Goal: Check status: Check status

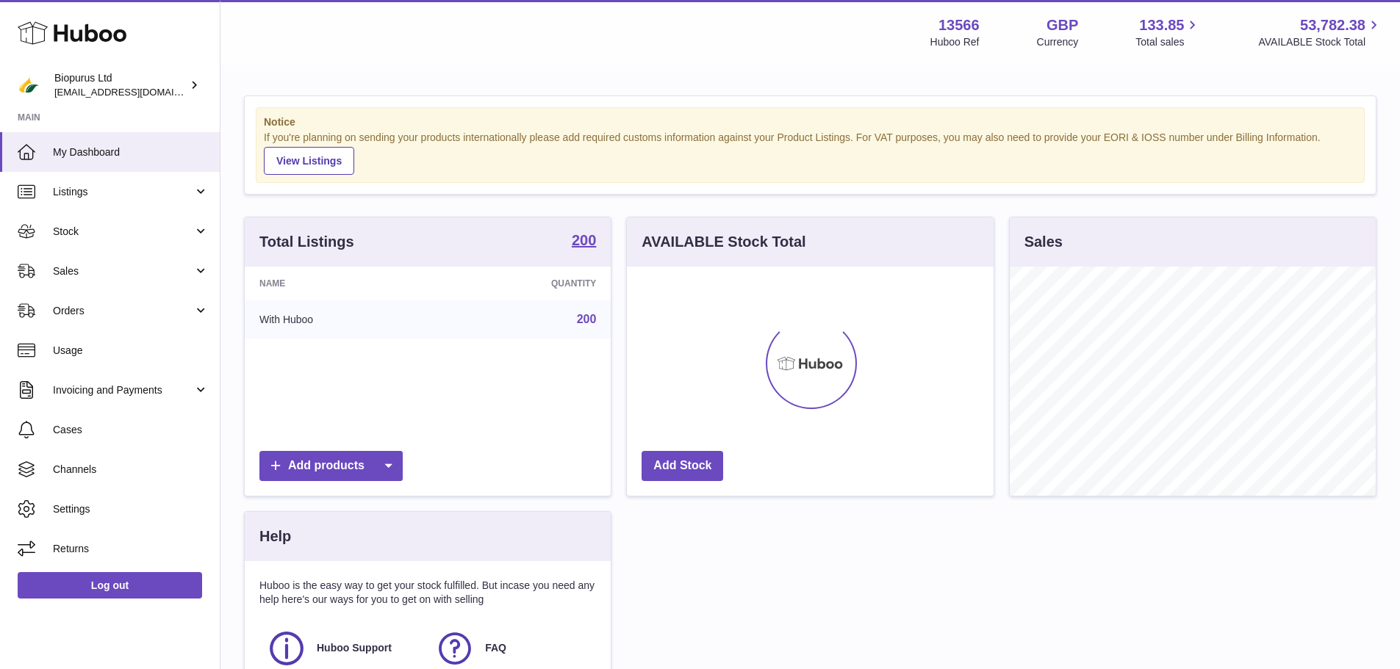
scroll to position [229, 367]
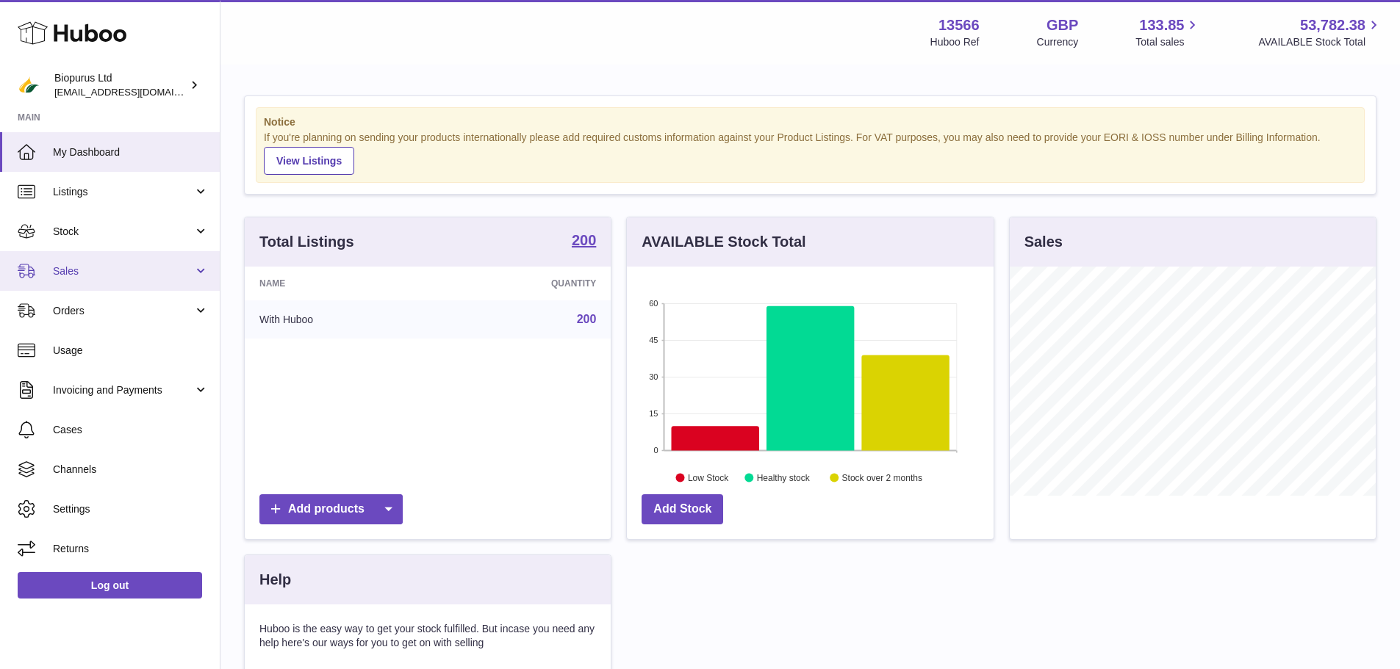
click at [57, 268] on span "Sales" at bounding box center [123, 272] width 140 height 14
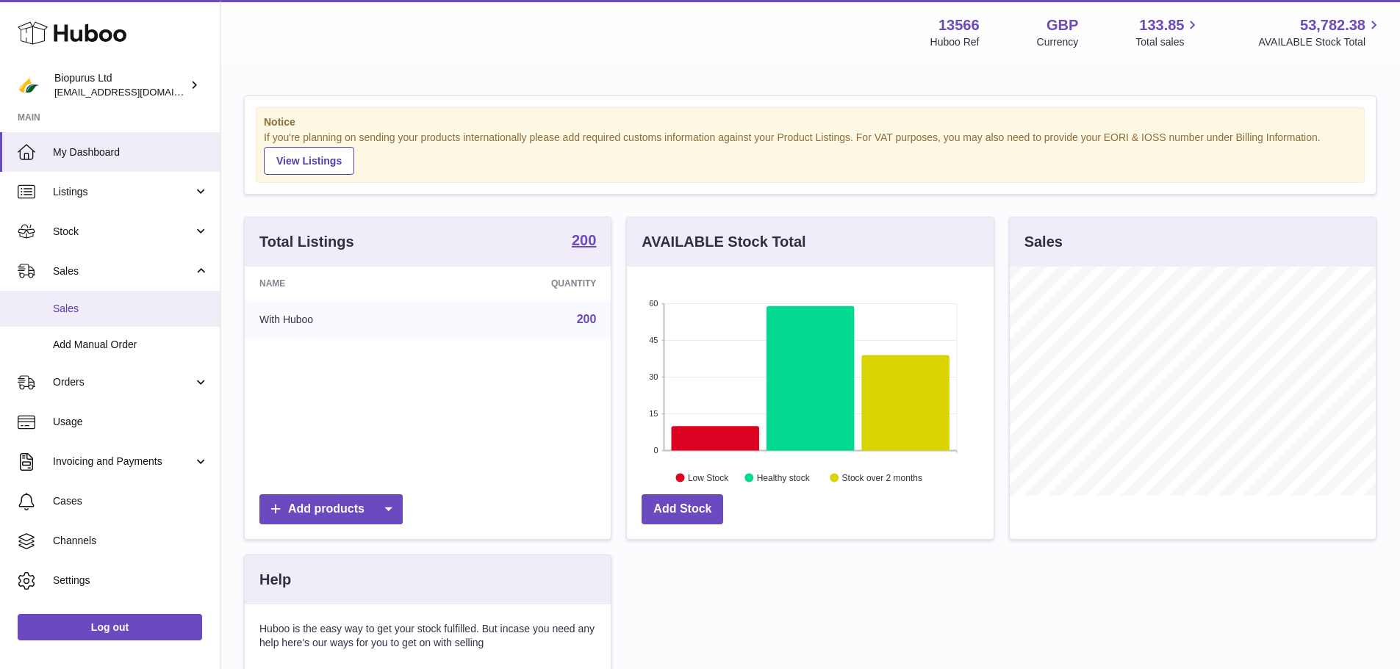
click at [120, 311] on span "Sales" at bounding box center [131, 309] width 156 height 14
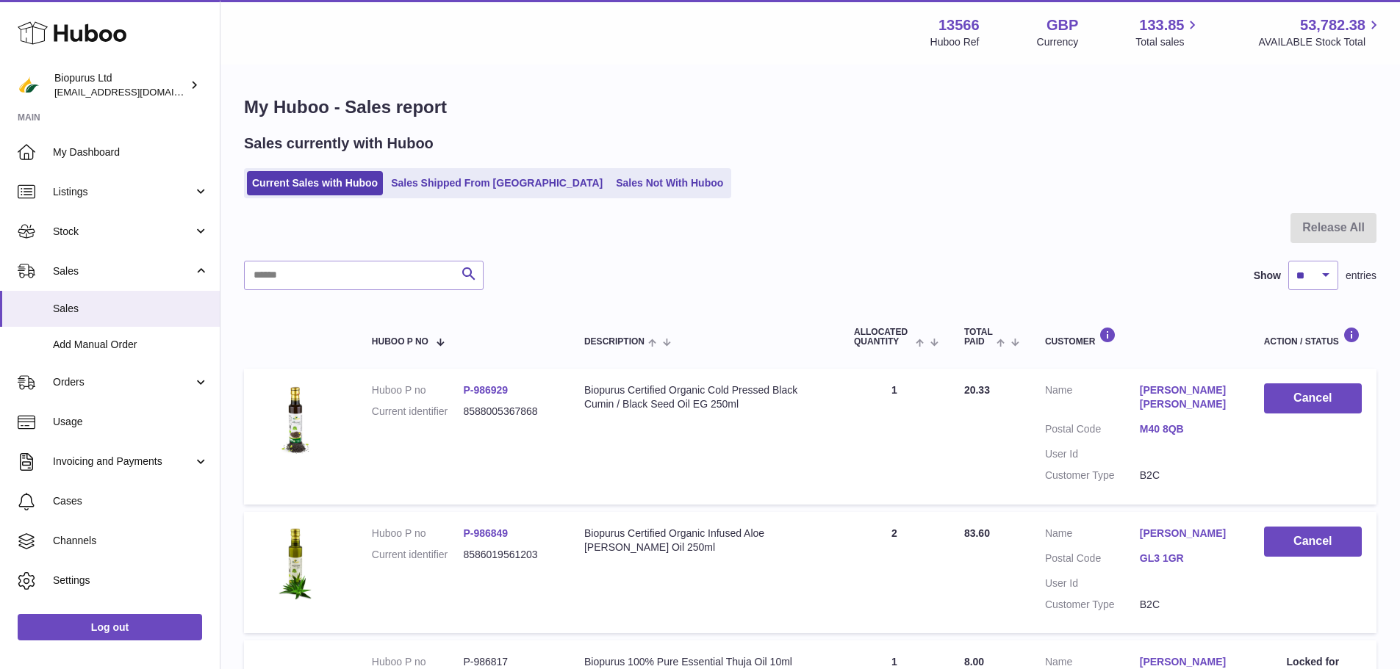
click at [462, 206] on div "My Huboo - Sales report Sales currently with Huboo Current Sales with Huboo Sal…" at bounding box center [809, 497] width 1179 height 863
click at [459, 179] on link "Sales Shipped From Huboo" at bounding box center [497, 183] width 222 height 24
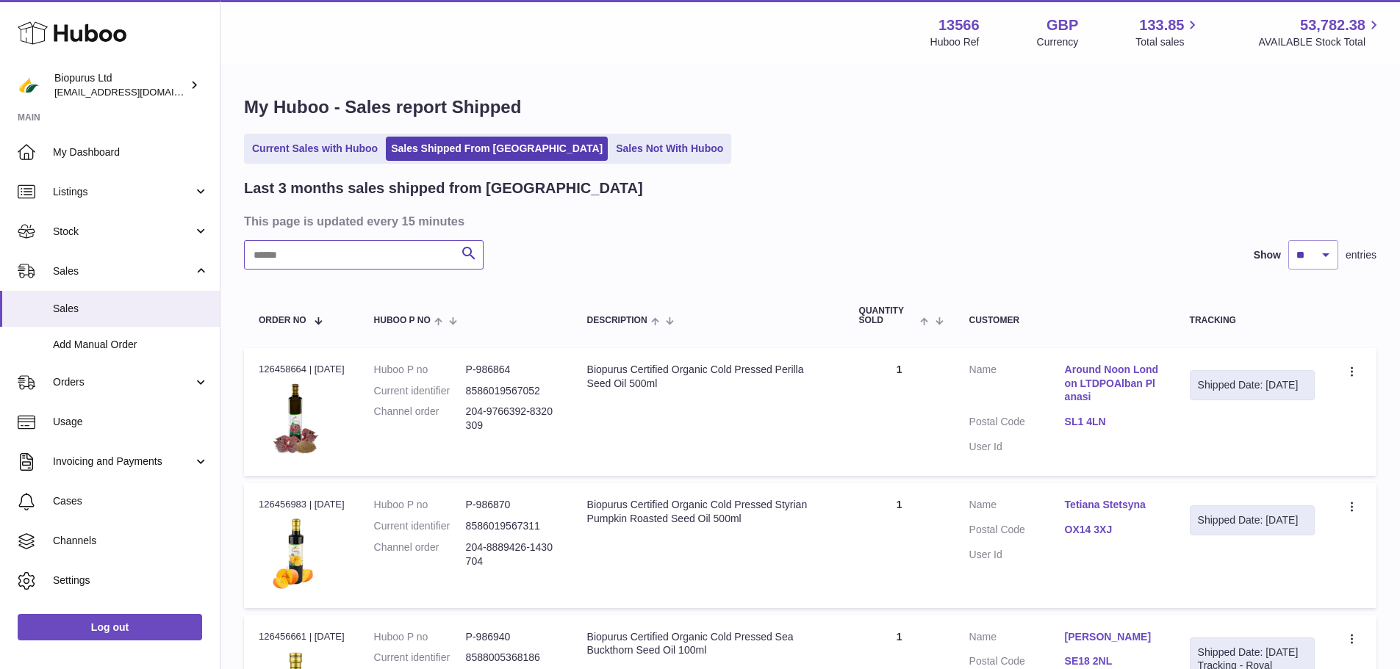
click at [379, 268] on input "text" at bounding box center [364, 254] width 240 height 29
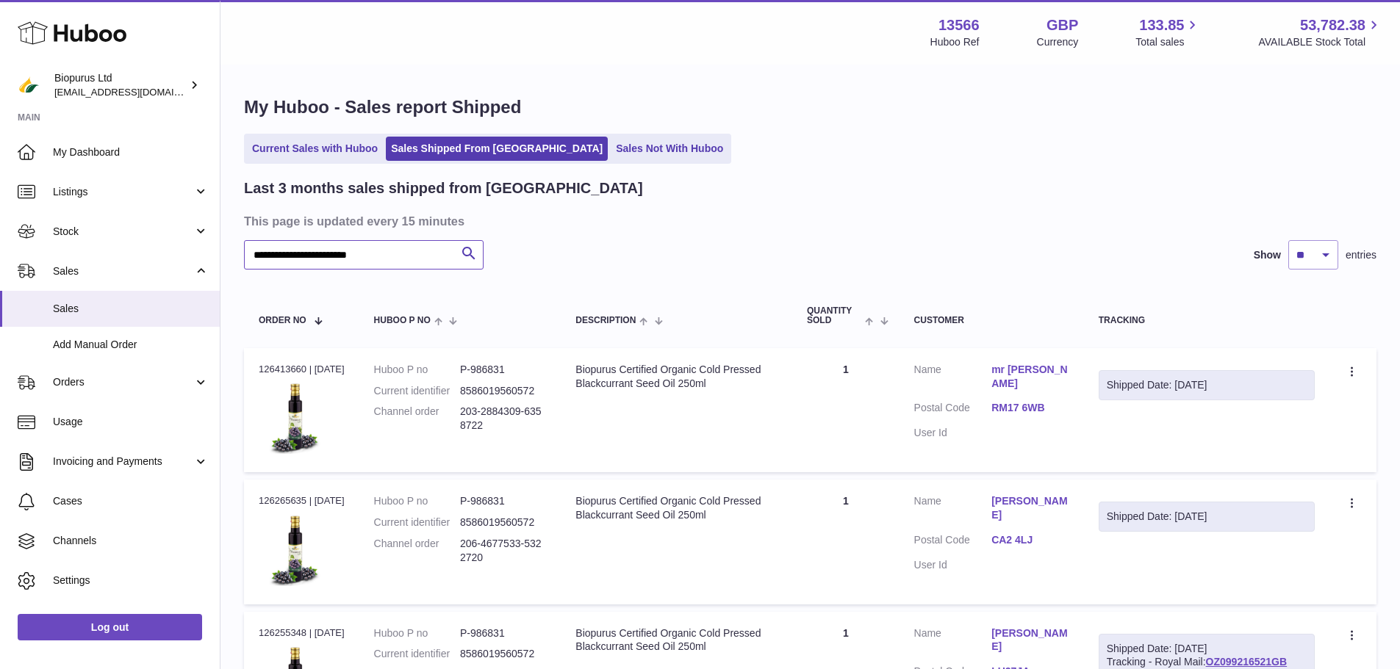
type input "**********"
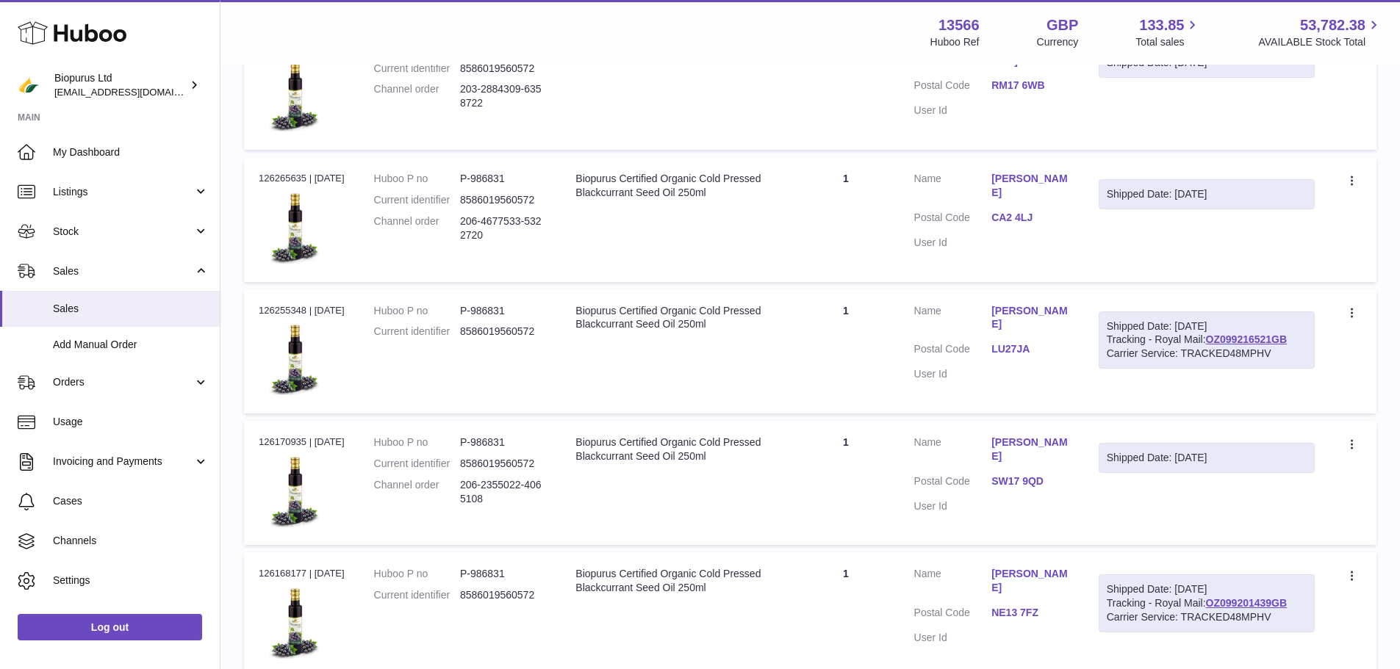
scroll to position [294, 0]
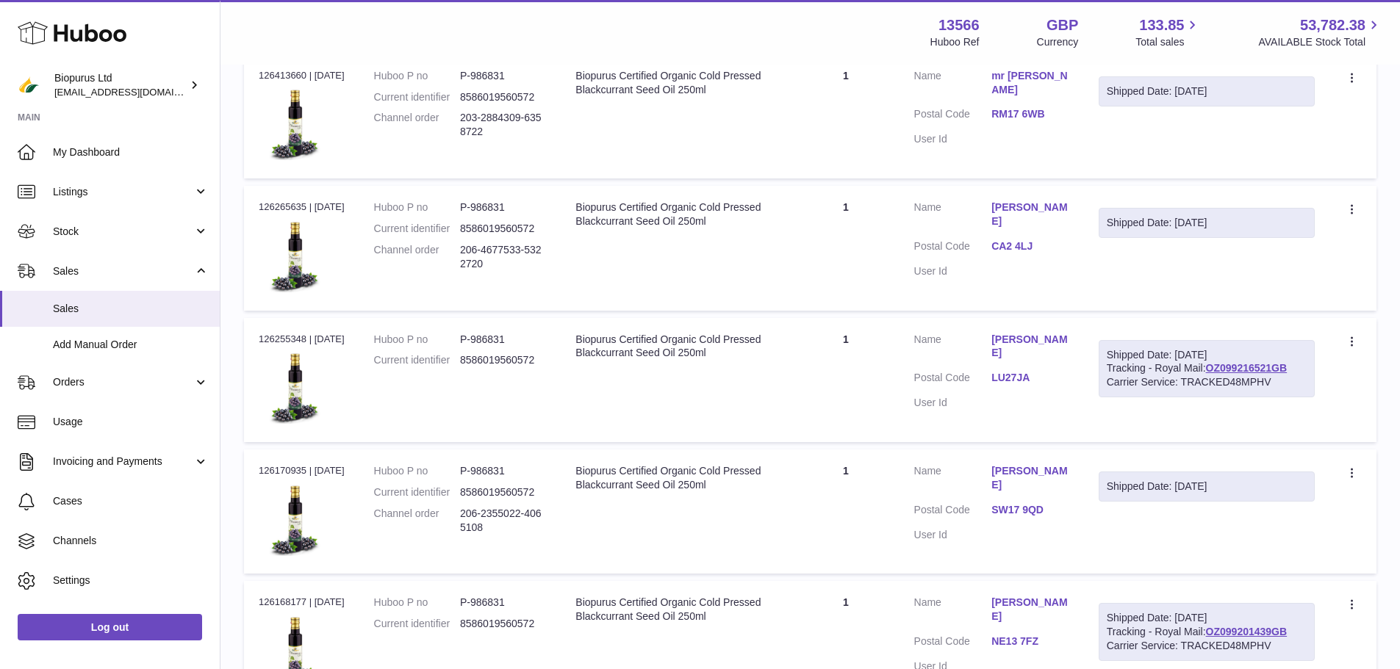
click at [717, 351] on div "Biopurus Certified Organic Cold Pressed Blackcurrant Seed Oil 250ml" at bounding box center [676, 347] width 202 height 28
click at [1206, 374] on link "OZ099216521GB" at bounding box center [1247, 368] width 82 height 12
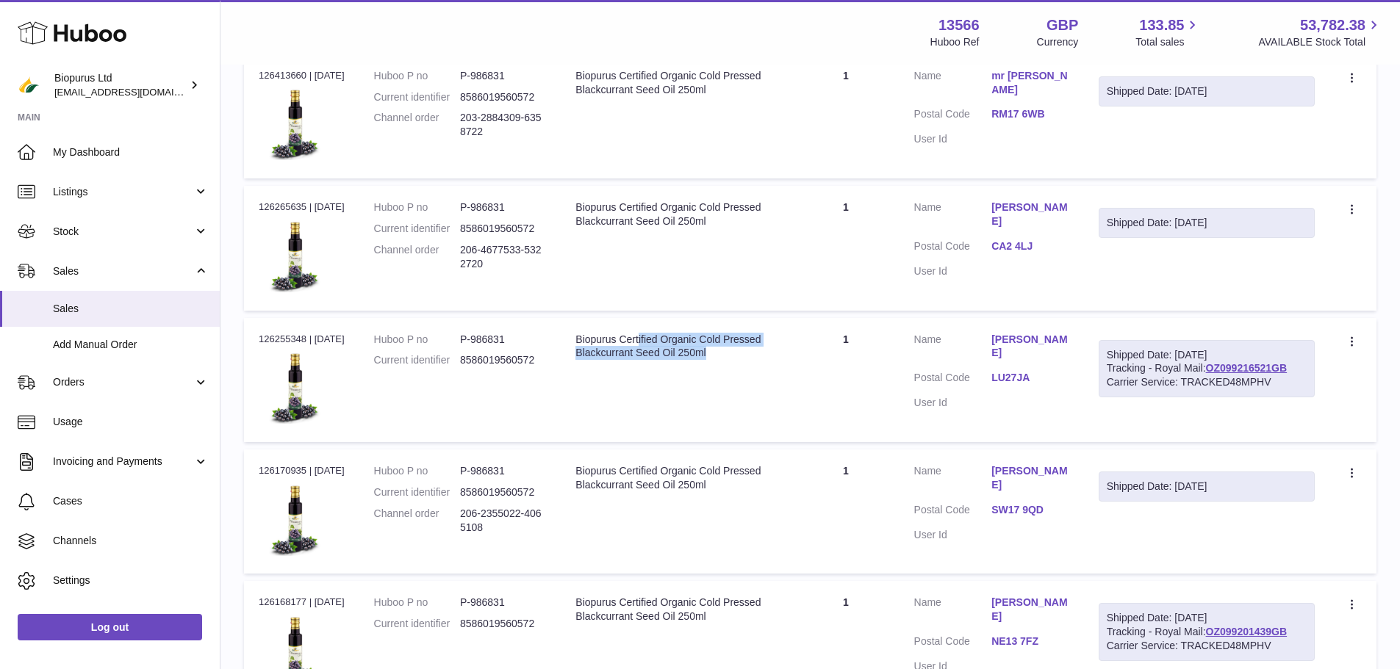
click at [1018, 371] on link "LU27JA" at bounding box center [1030, 378] width 78 height 14
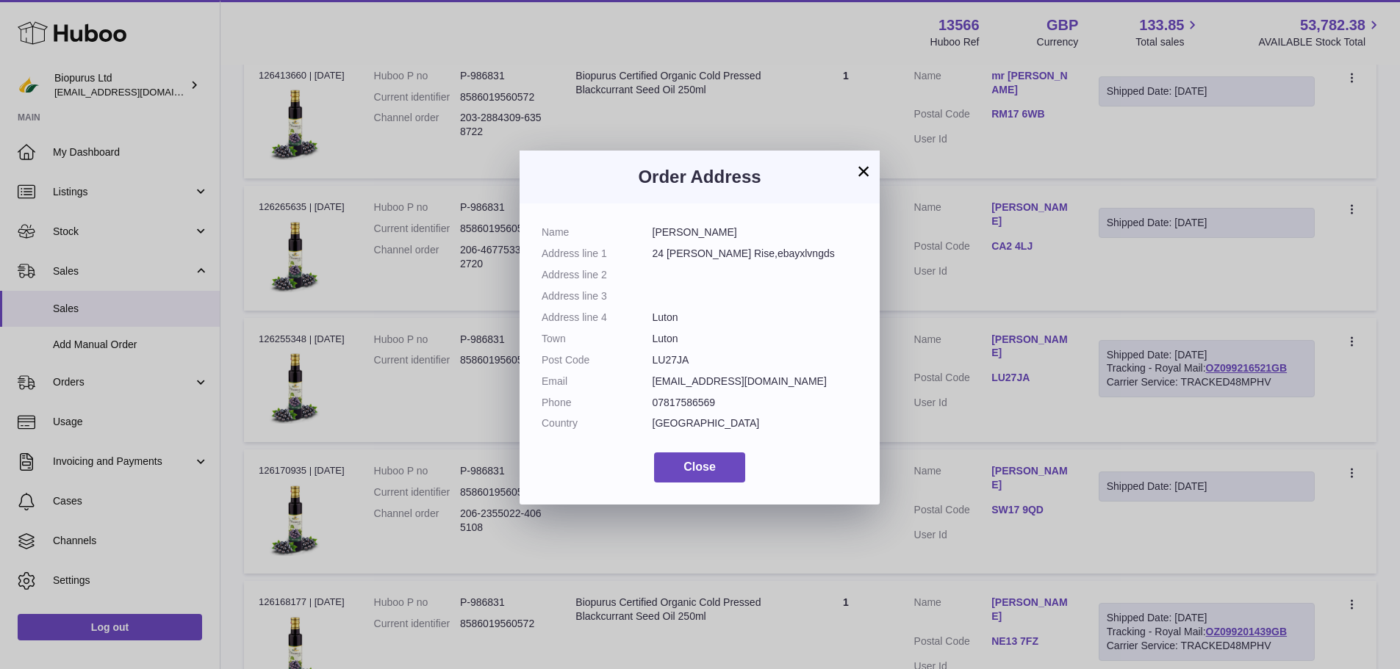
click at [1021, 370] on div "× Order Address Name Karen Waldron Address line 1 24 Knoll Rise,ebayxlvngds Add…" at bounding box center [700, 334] width 1400 height 669
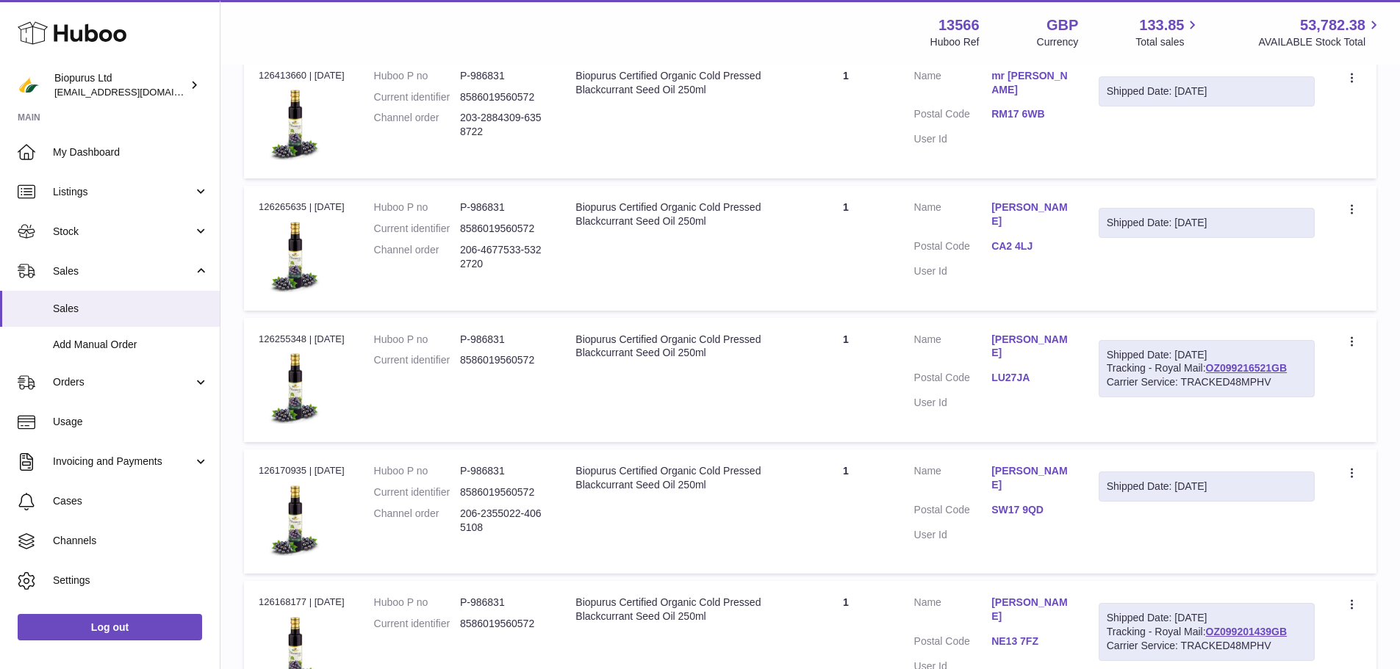
click at [1028, 240] on link "CA2 4LJ" at bounding box center [1030, 247] width 78 height 14
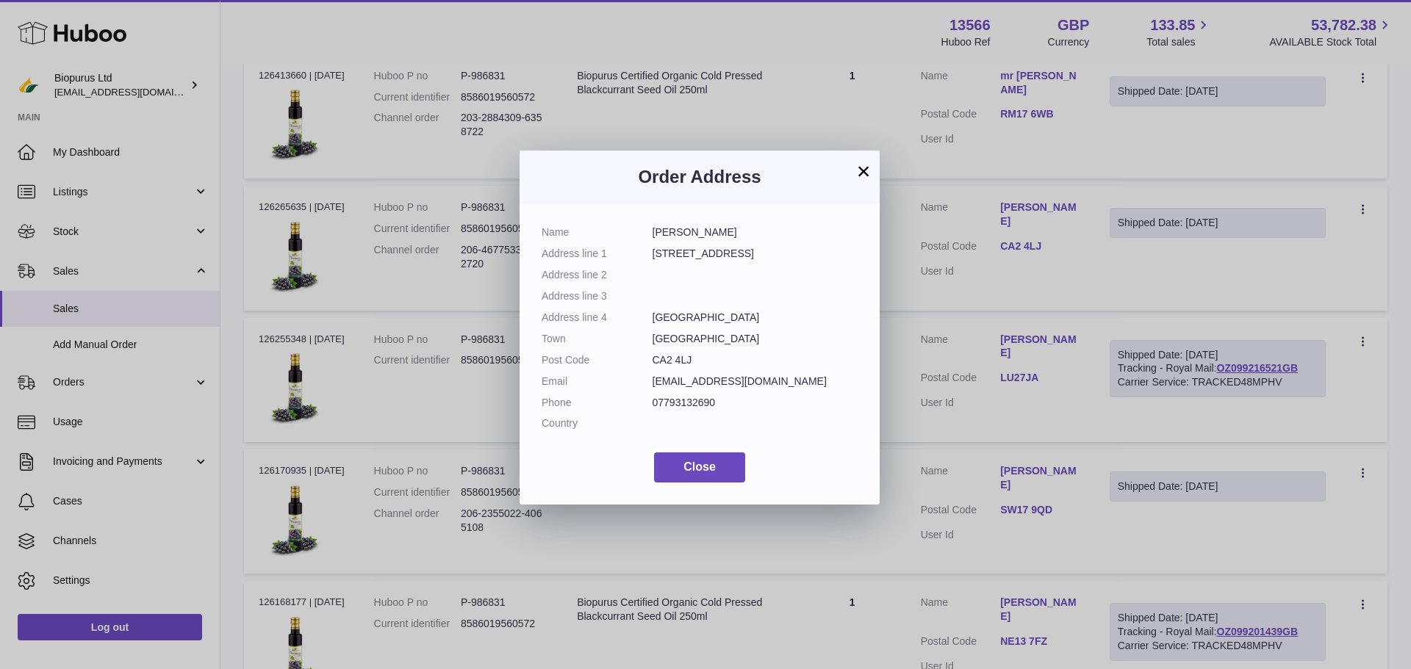
click at [1028, 237] on div "× Order Address Name David Graham Address line 1 30 manor road Address line 2 A…" at bounding box center [705, 334] width 1411 height 669
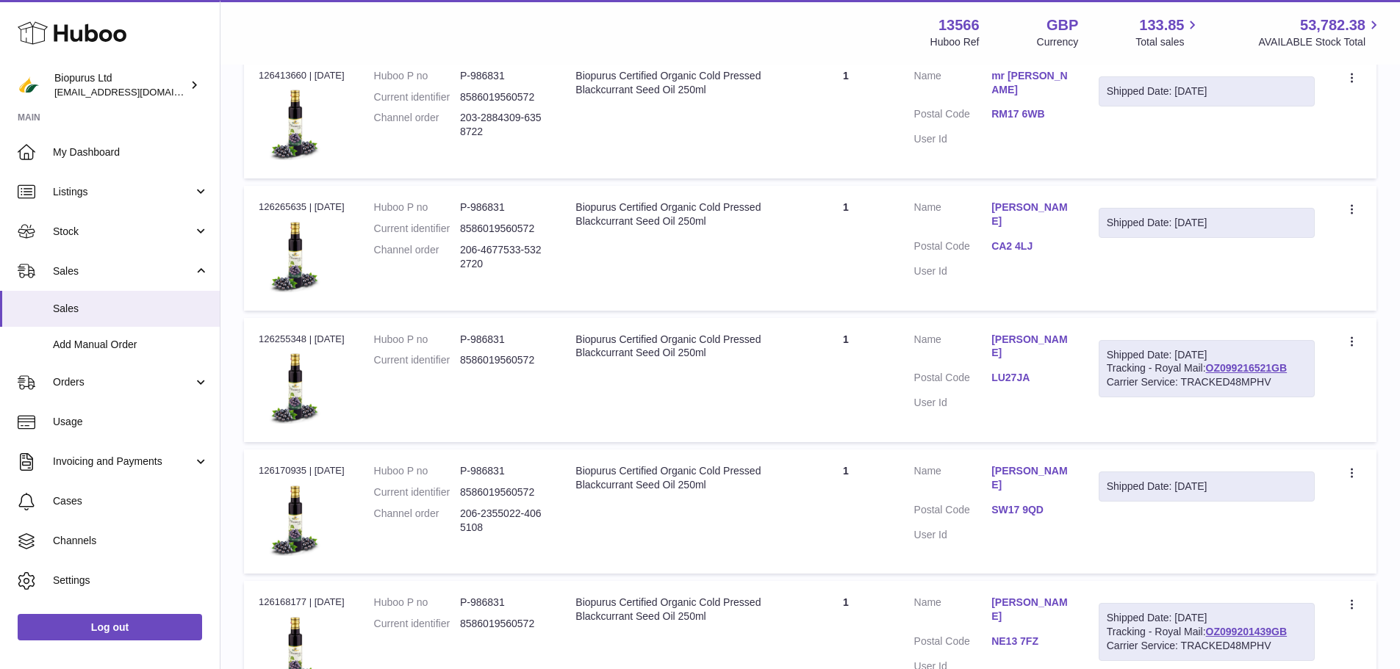
click at [270, 202] on div "Order no 126265635 | 10th Oct" at bounding box center [302, 207] width 86 height 13
copy div "126265635"
click at [1007, 240] on link "CA2 4LJ" at bounding box center [1030, 247] width 78 height 14
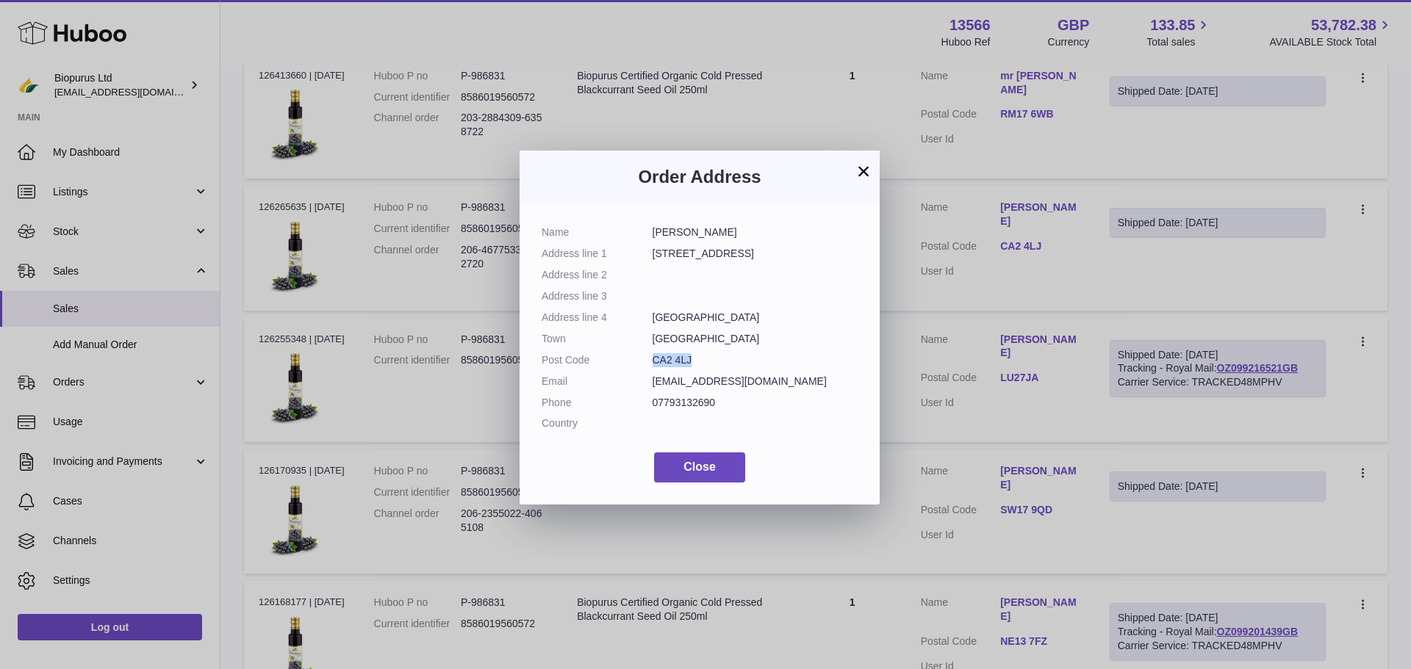
drag, startPoint x: 653, startPoint y: 359, endPoint x: 691, endPoint y: 359, distance: 38.2
click at [691, 359] on dd "CA2 4LJ" at bounding box center [756, 360] width 206 height 14
copy dd "CA2 4LJ"
click at [675, 483] on button "Close" at bounding box center [699, 468] width 91 height 30
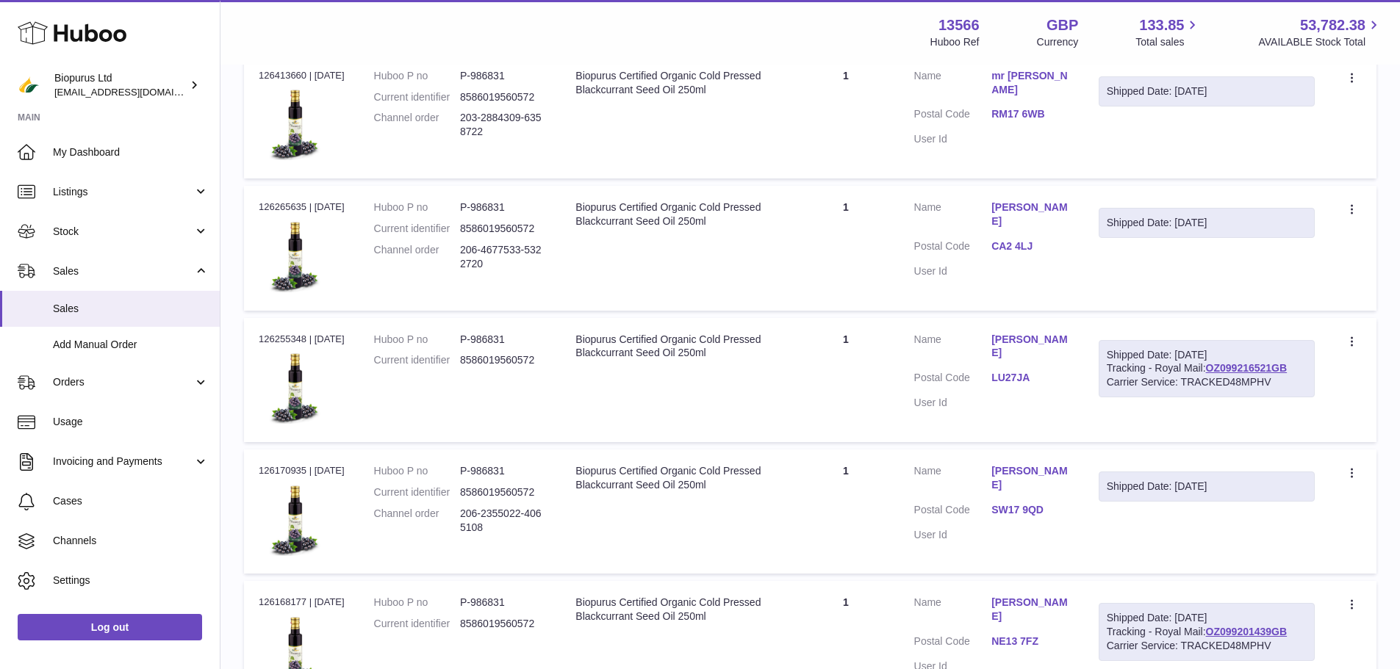
click at [300, 204] on div "Order no 126265635 | 10th Oct" at bounding box center [302, 207] width 86 height 13
copy div "126265635"
click at [285, 333] on div "Order no 126255348 | 10th Oct" at bounding box center [302, 339] width 86 height 13
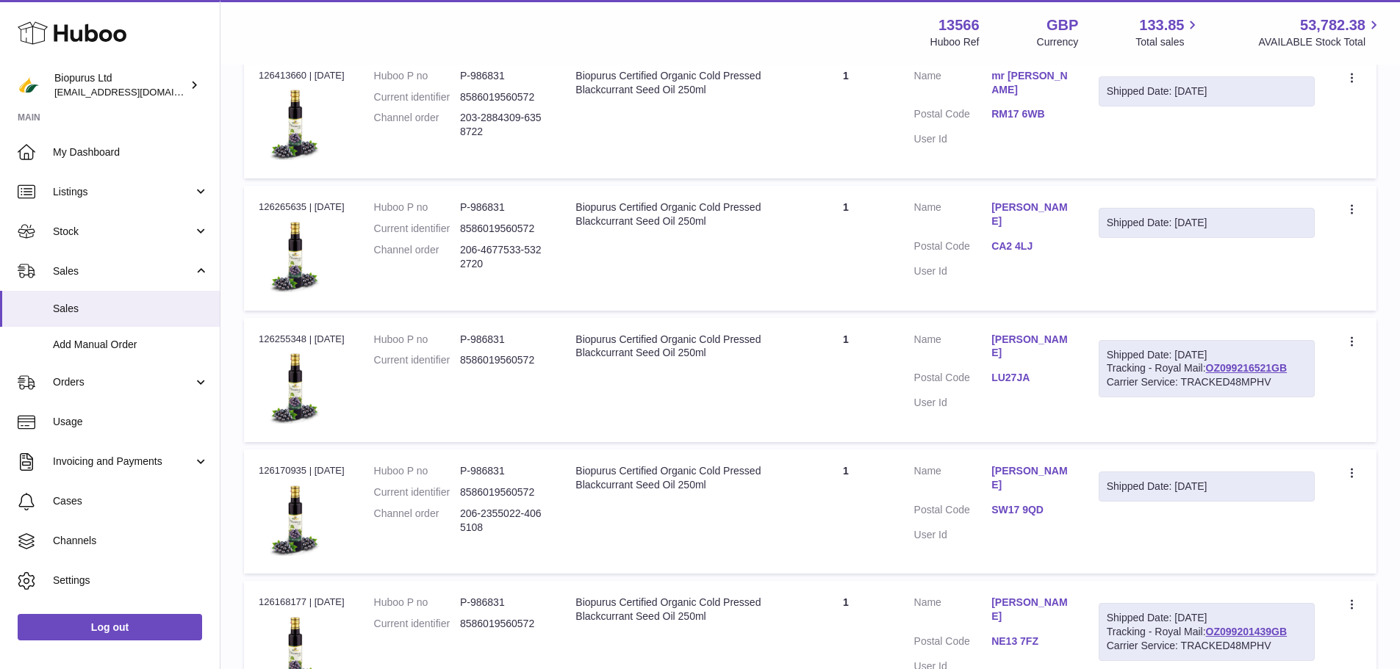
copy div "126255348"
